Goal: Task Accomplishment & Management: Complete application form

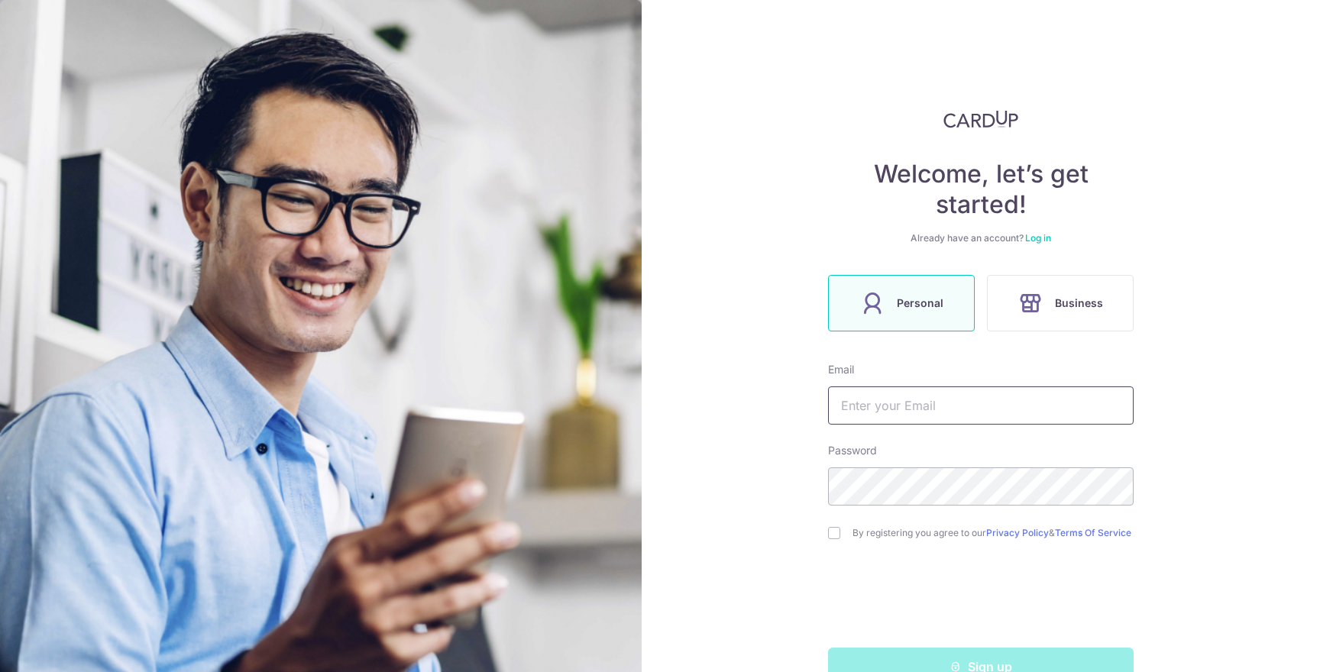
click at [903, 397] on input "text" at bounding box center [980, 405] width 305 height 38
type input "charlotte.ojq@gmail.com"
click at [887, 514] on form "Email charlotte.ojq@gmail.com Password By registering you agree to our Privacy …" at bounding box center [980, 524] width 305 height 324
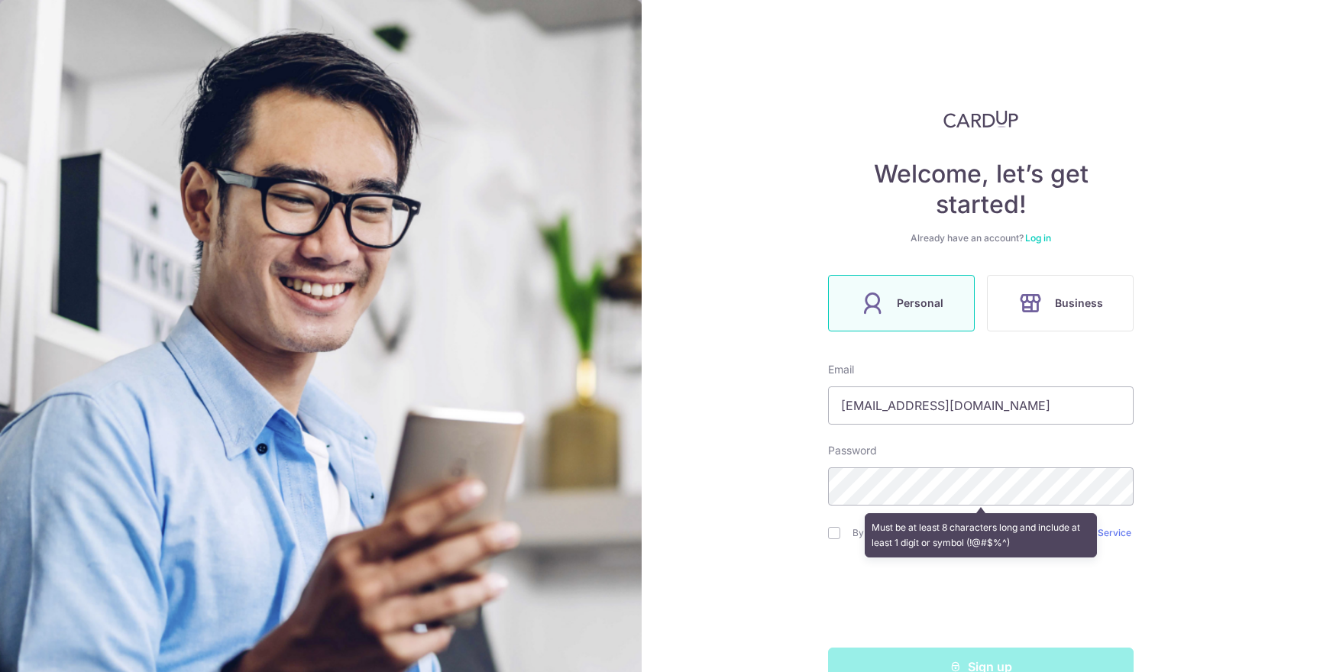
click at [1183, 402] on div "Welcome, let’s get started! Already have an account? Log in Personal Business E…" at bounding box center [980, 336] width 678 height 672
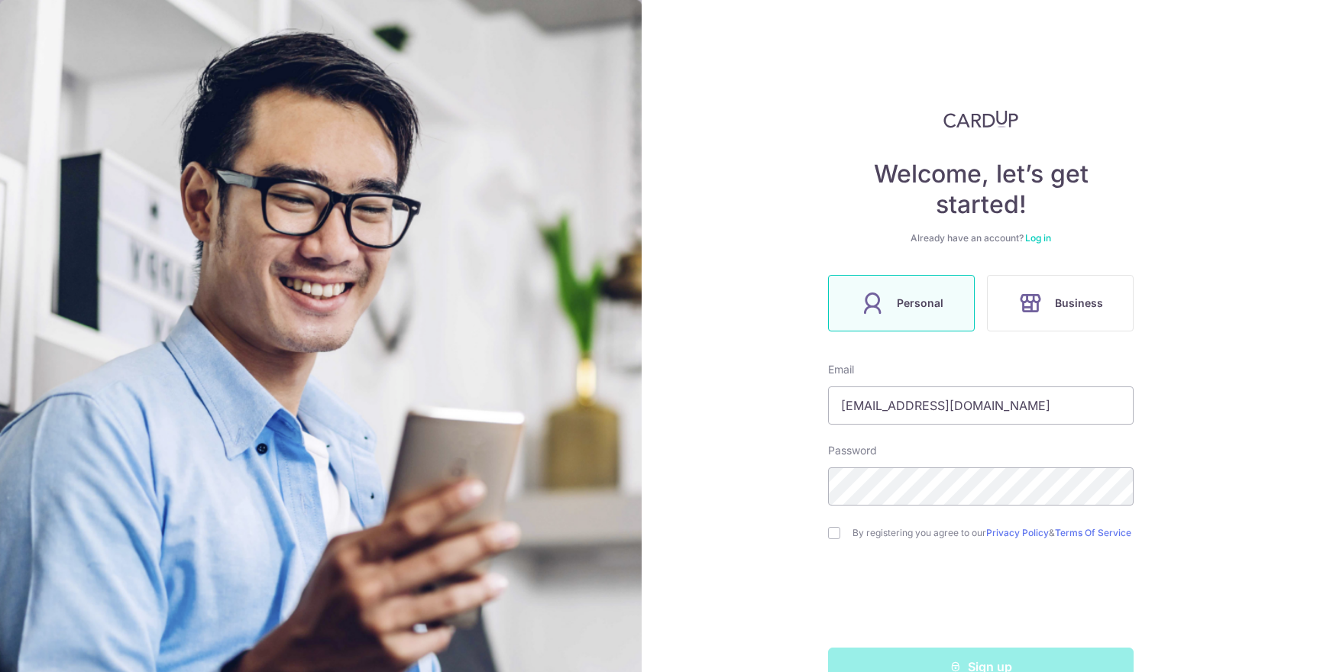
click at [954, 531] on label "By registering you agree to our Privacy Policy & Terms Of Service" at bounding box center [992, 533] width 281 height 12
click at [824, 538] on div "Welcome, let’s get started! Already have an account? Log in Personal Business E…" at bounding box center [980, 336] width 678 height 672
click at [835, 535] on input "checkbox" at bounding box center [834, 533] width 12 height 12
checkbox input "true"
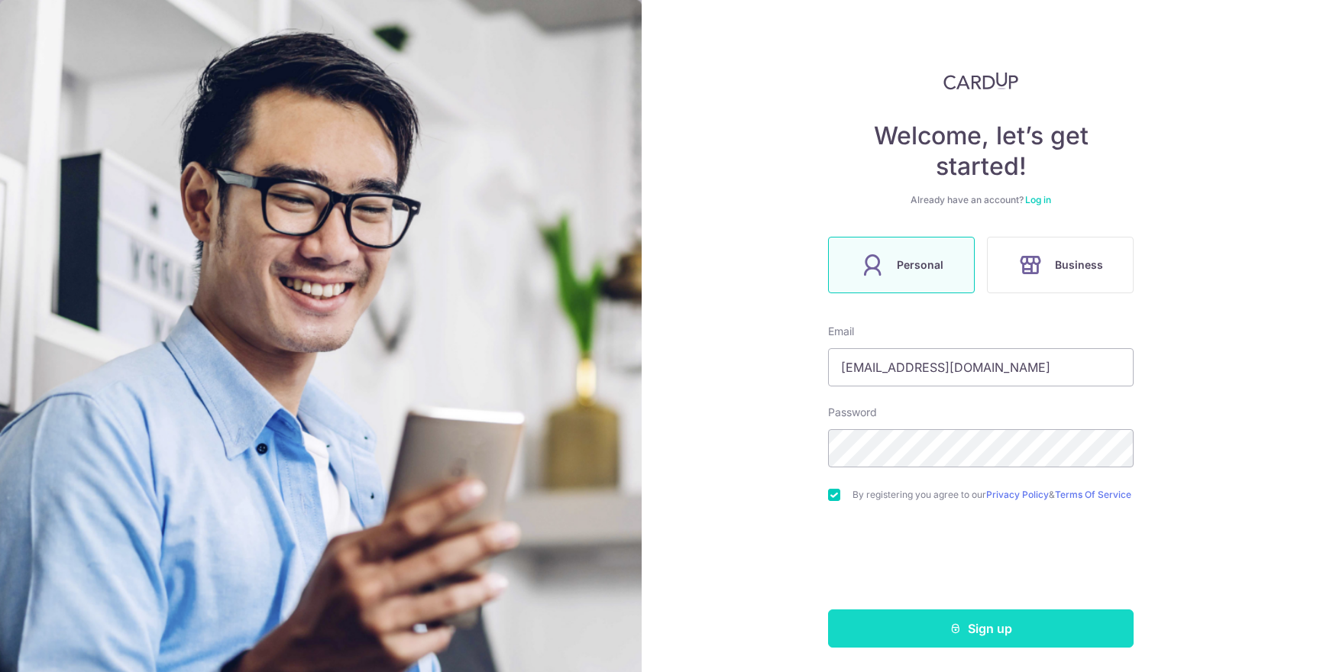
click at [990, 625] on button "Sign up" at bounding box center [980, 628] width 305 height 38
